Goal: Task Accomplishment & Management: Manage account settings

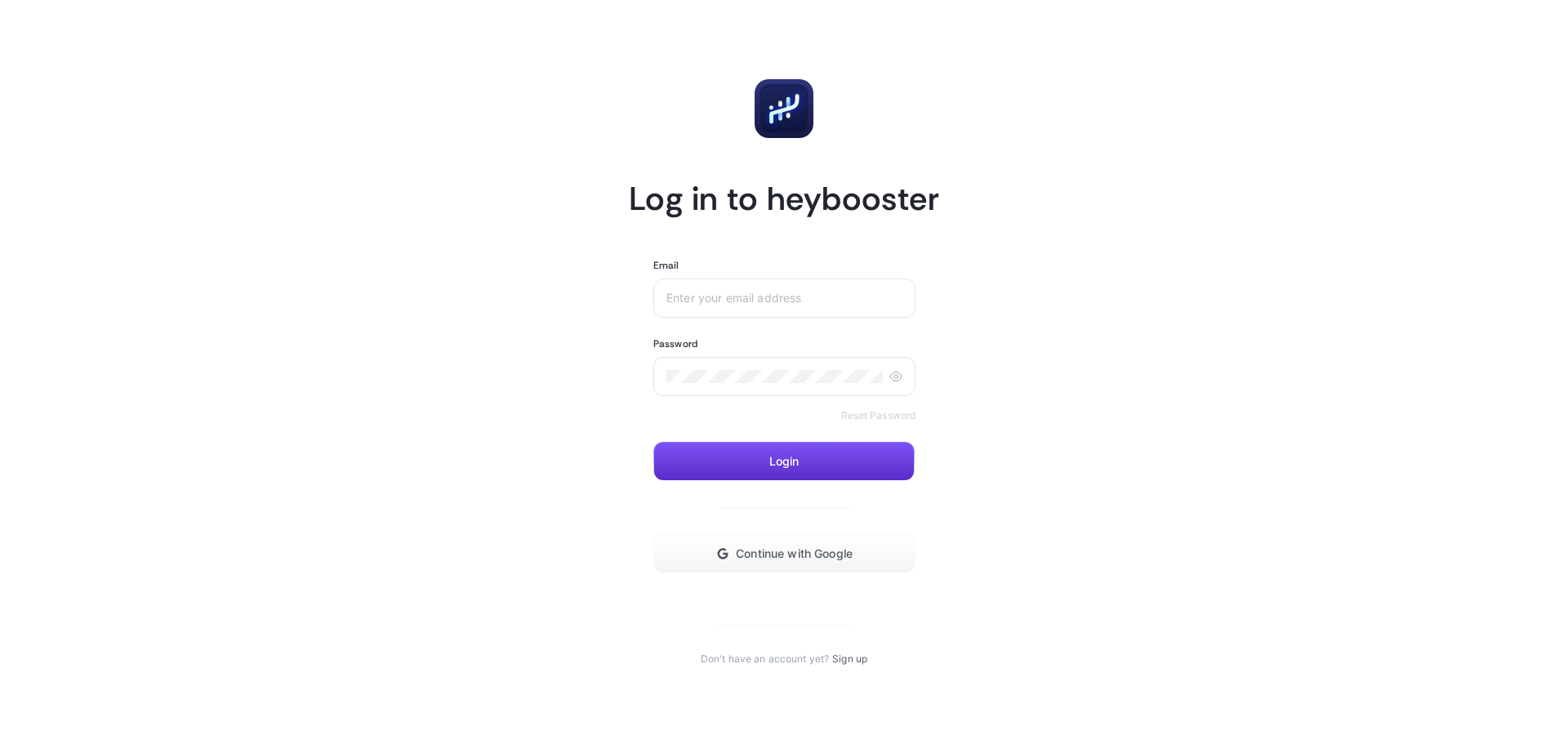
click at [757, 315] on div at bounding box center [784, 298] width 262 height 40
click at [755, 304] on input "Email" at bounding box center [784, 298] width 236 height 13
click at [762, 302] on input "Email" at bounding box center [784, 298] width 236 height 13
click at [830, 368] on div at bounding box center [784, 377] width 262 height 40
click at [801, 393] on div at bounding box center [784, 377] width 262 height 40
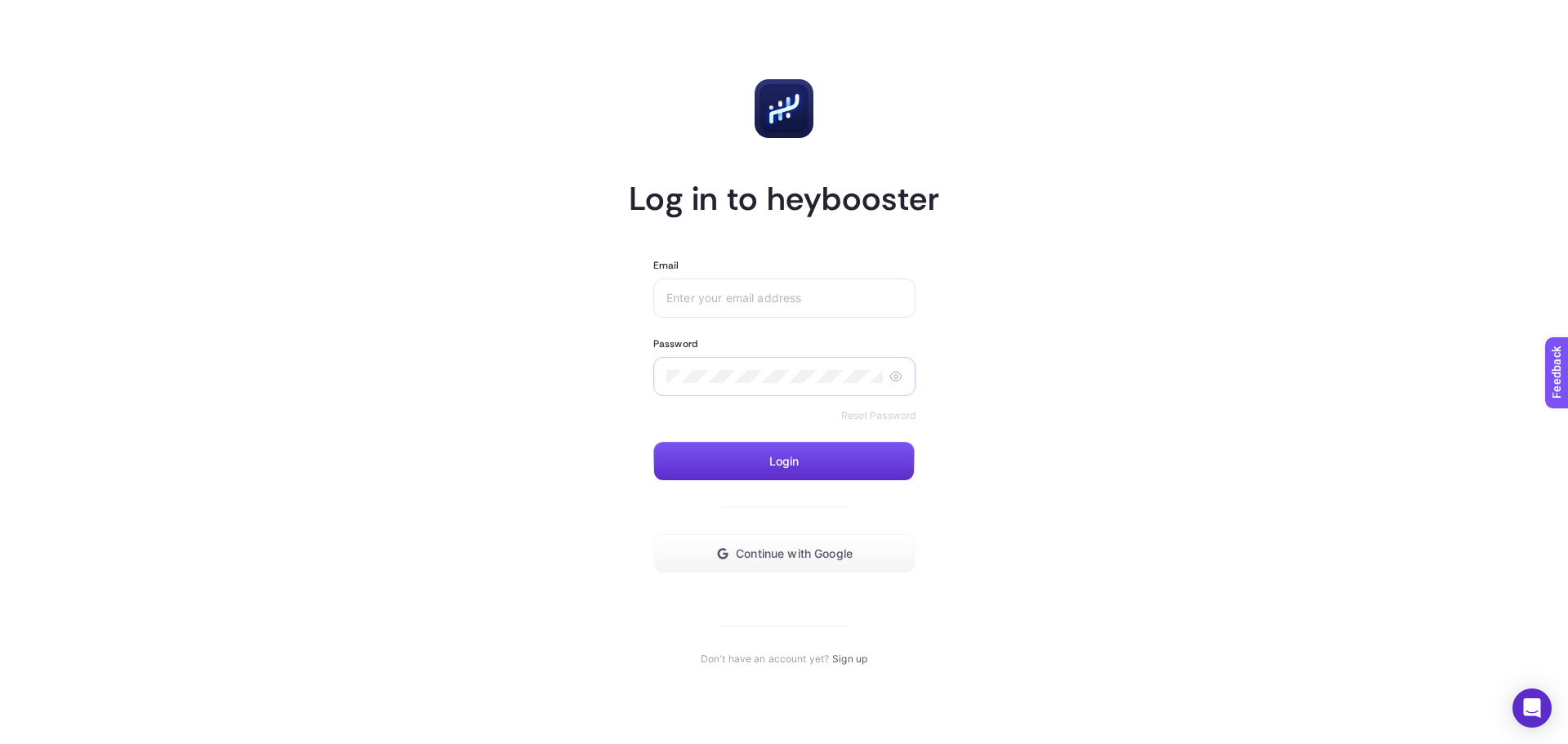
click at [890, 378] on icon at bounding box center [896, 377] width 13 height 13
click at [811, 283] on div at bounding box center [784, 298] width 262 height 40
click at [892, 376] on icon at bounding box center [896, 377] width 13 height 13
click at [850, 297] on input "Email" at bounding box center [784, 298] width 236 height 13
type input "b"
